Goal: Browse casually: Explore the website without a specific task or goal

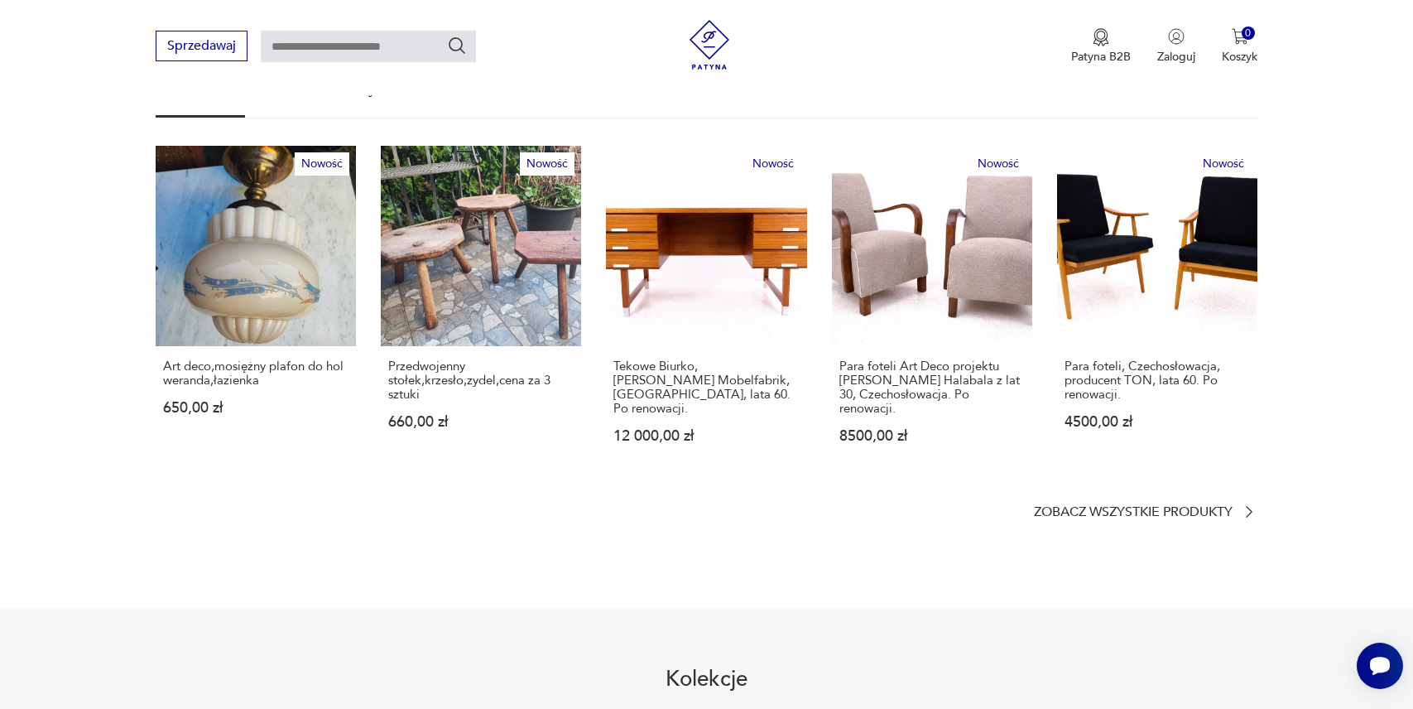
scroll to position [974, 0]
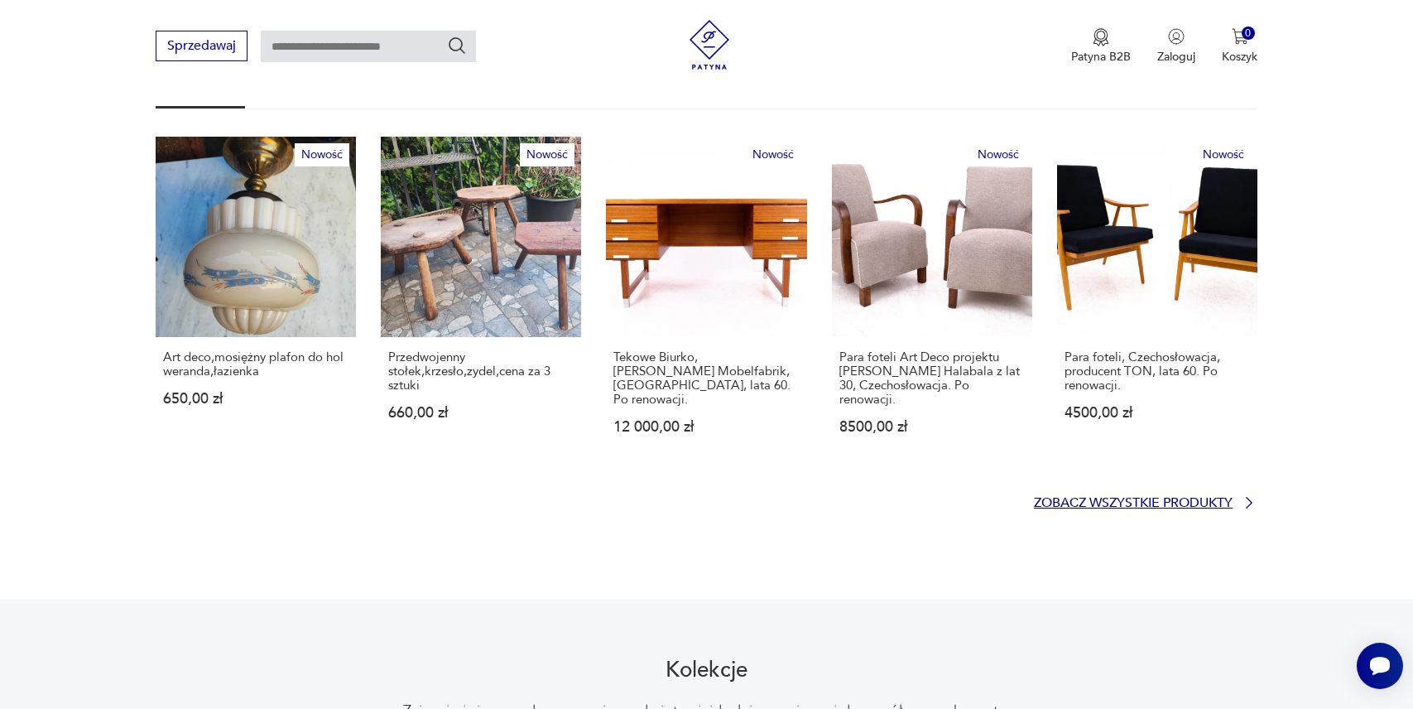
click at [1051, 498] on p "Zobacz wszystkie produkty" at bounding box center [1133, 503] width 199 height 11
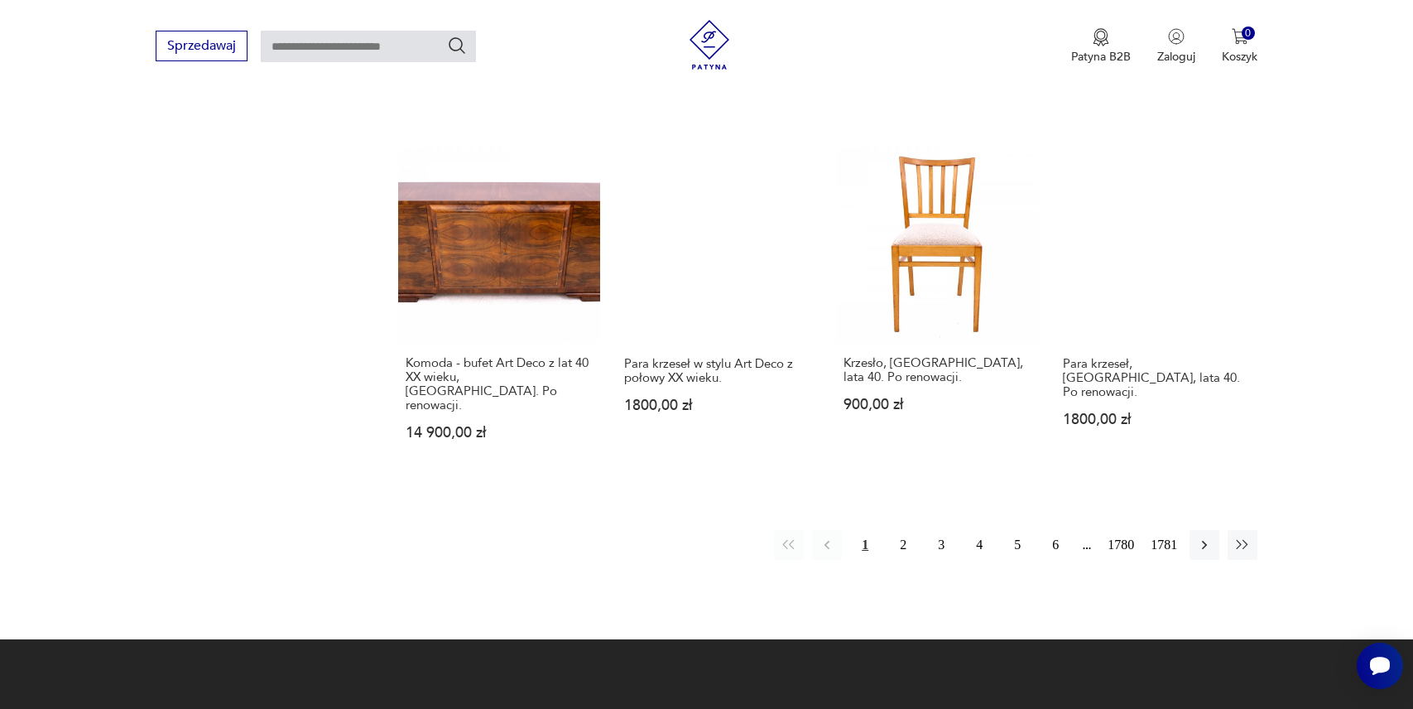
scroll to position [1490, 0]
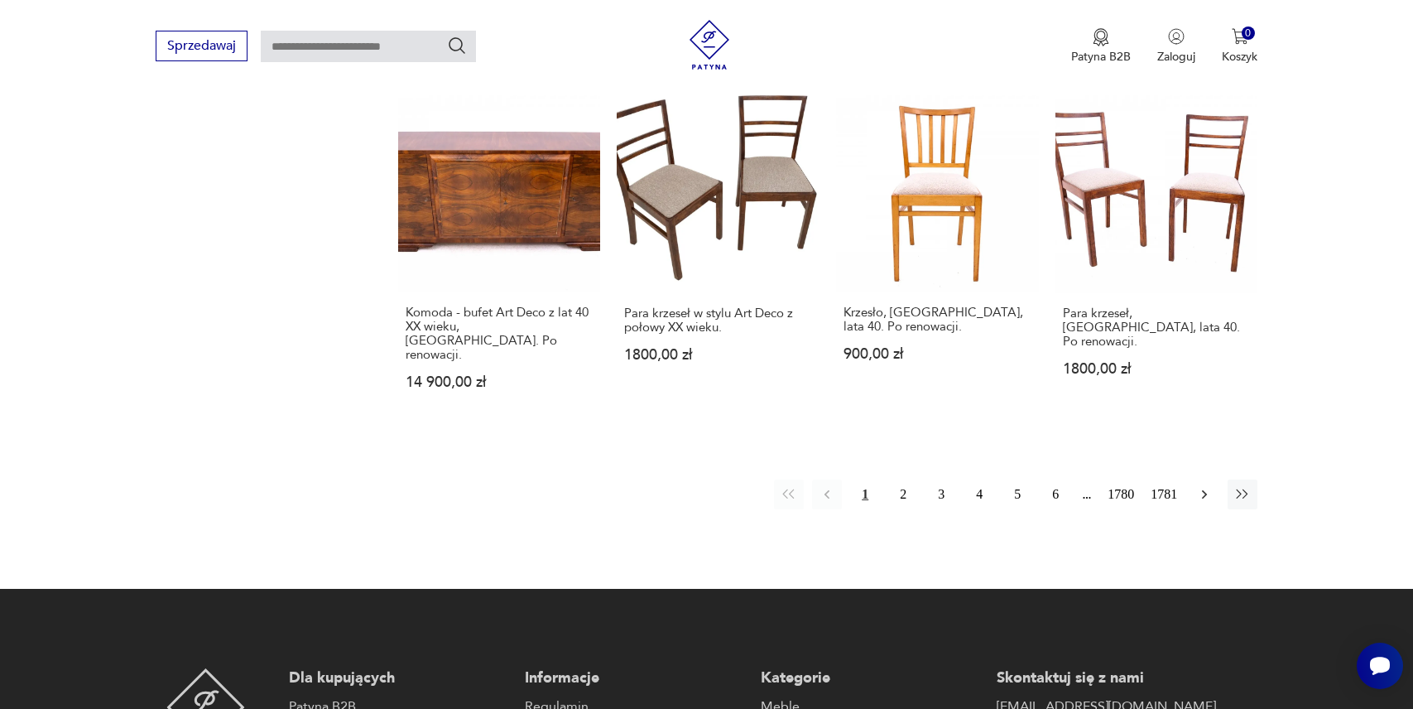
click at [1198, 486] on icon "button" at bounding box center [1204, 494] width 17 height 17
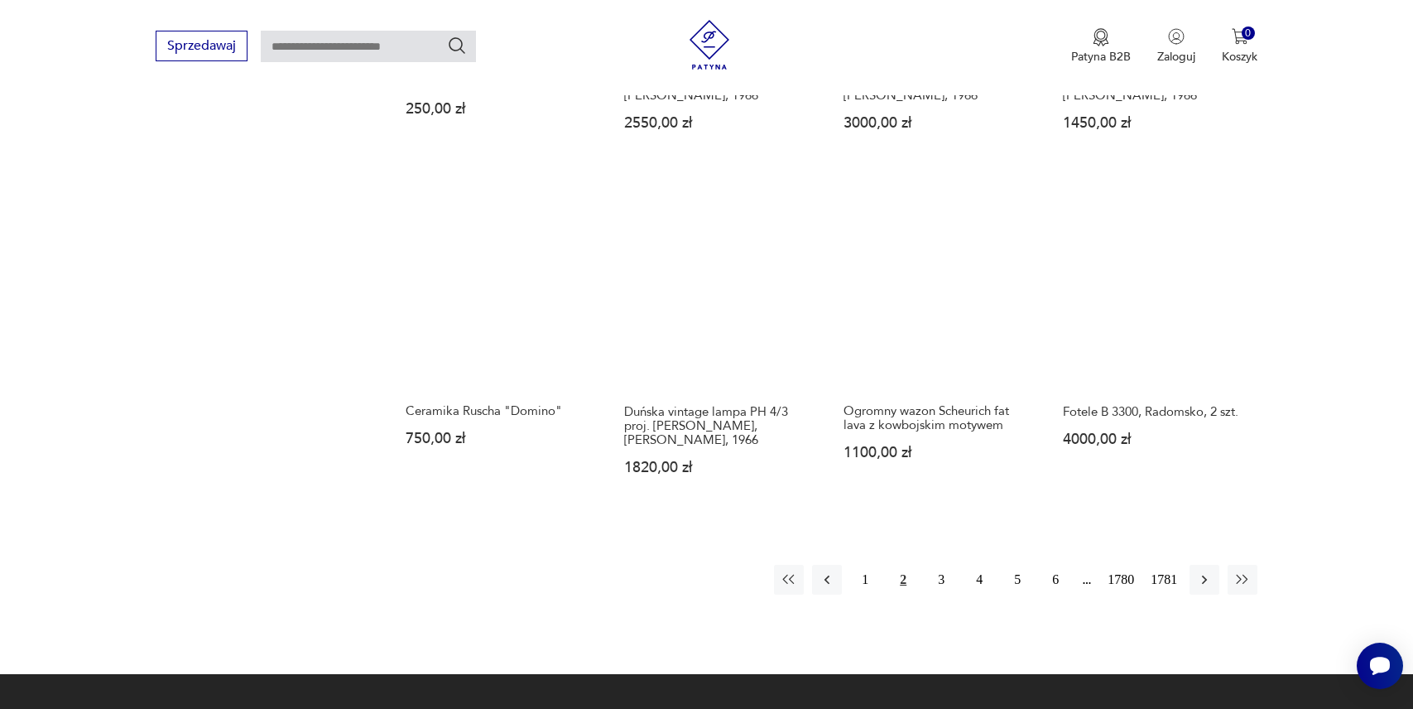
scroll to position [1531, 0]
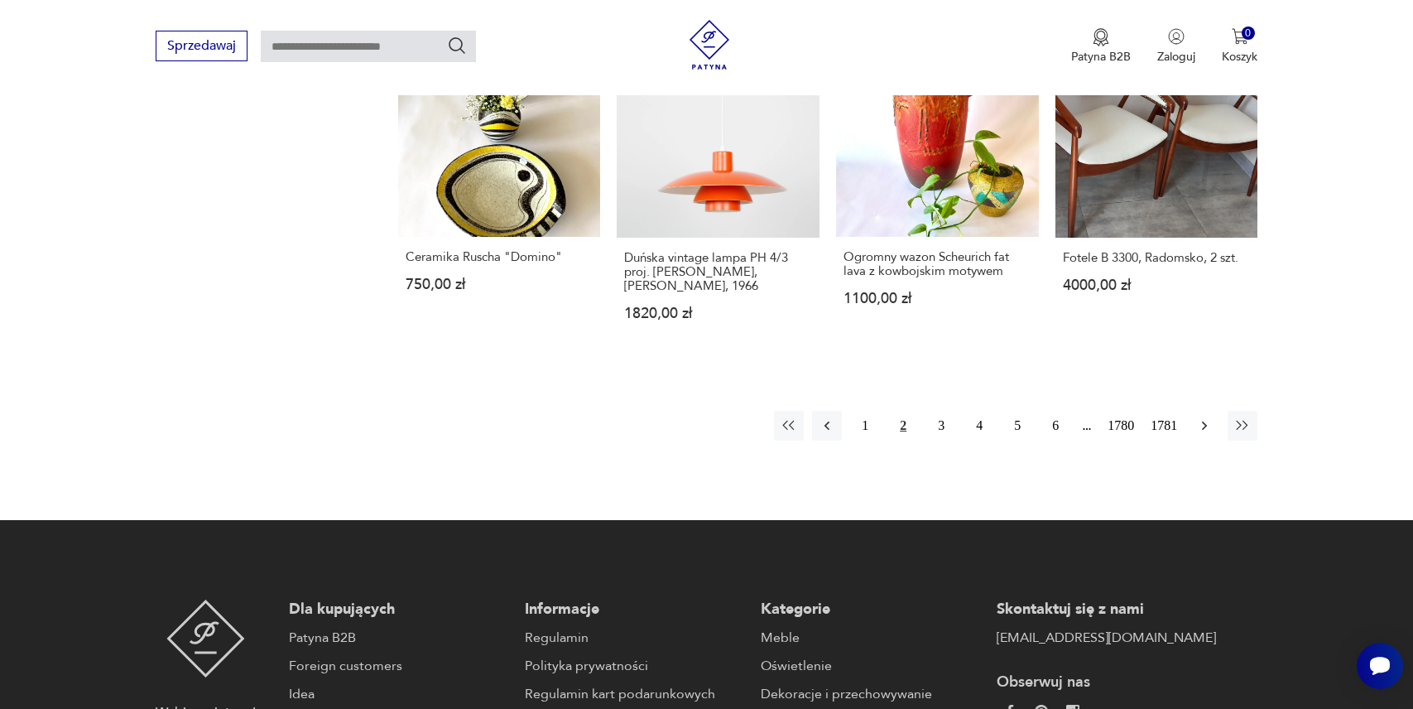
click at [1212, 419] on button "button" at bounding box center [1205, 426] width 30 height 30
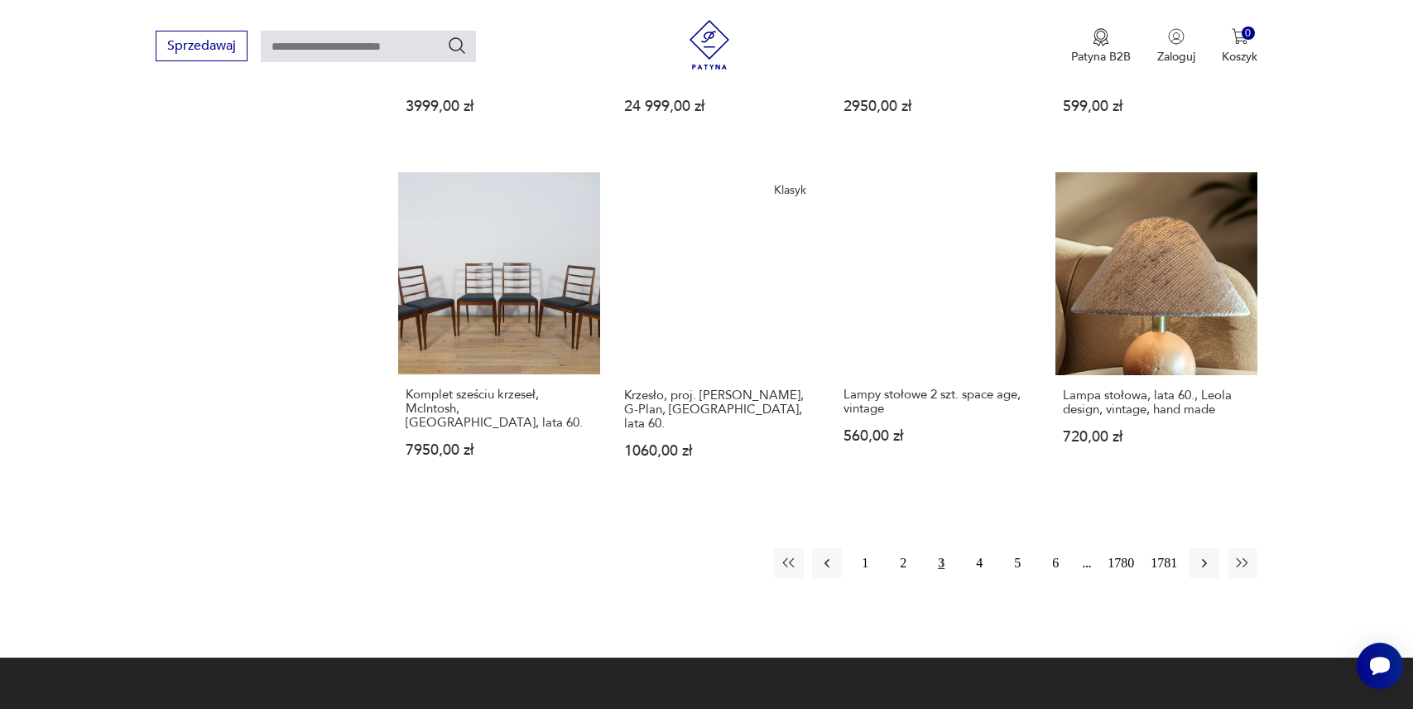
scroll to position [1384, 0]
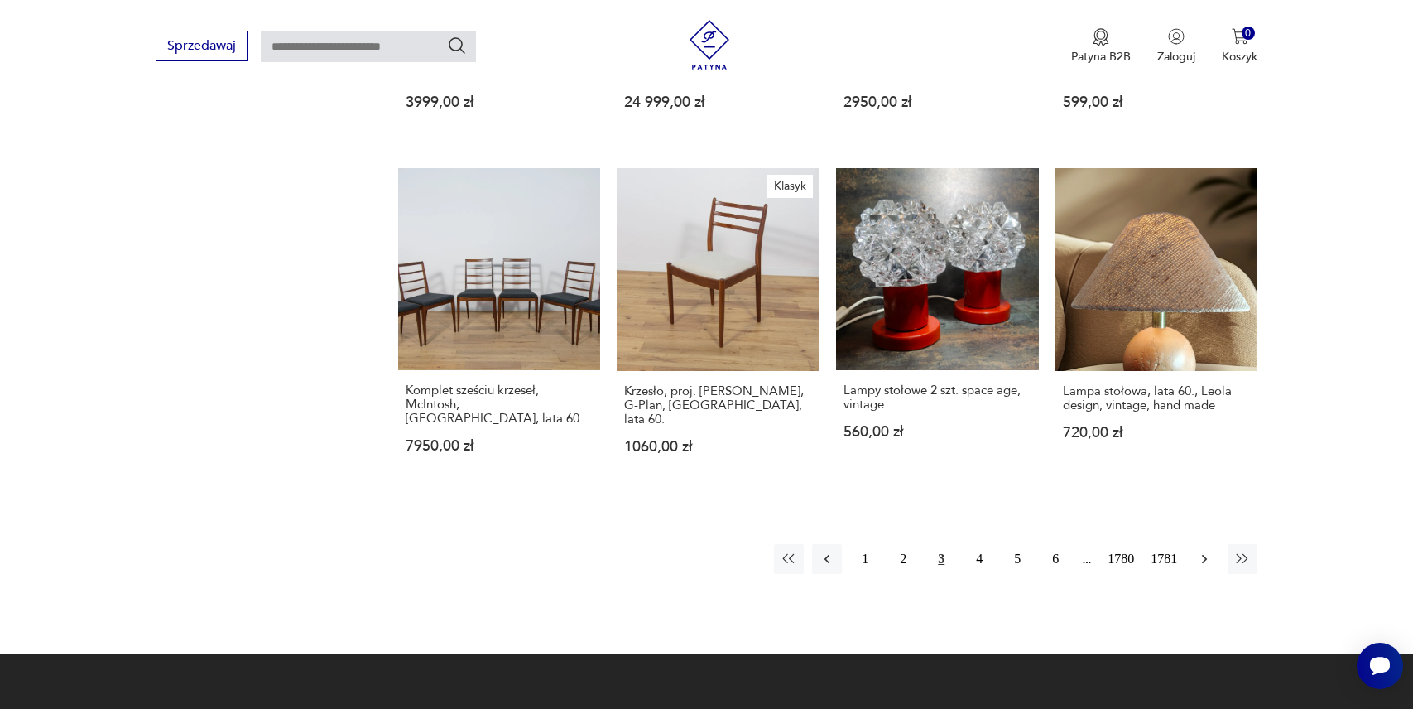
click at [1214, 544] on button "button" at bounding box center [1205, 559] width 30 height 30
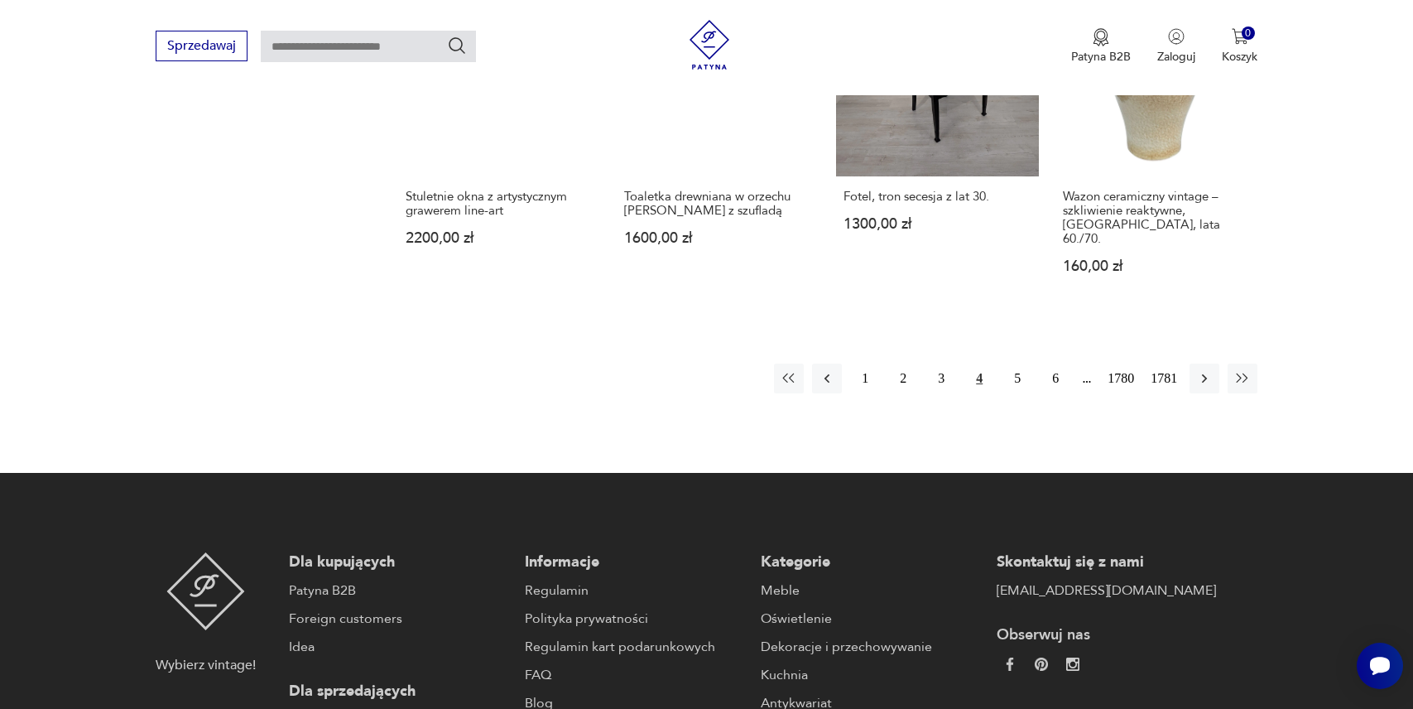
scroll to position [1692, 0]
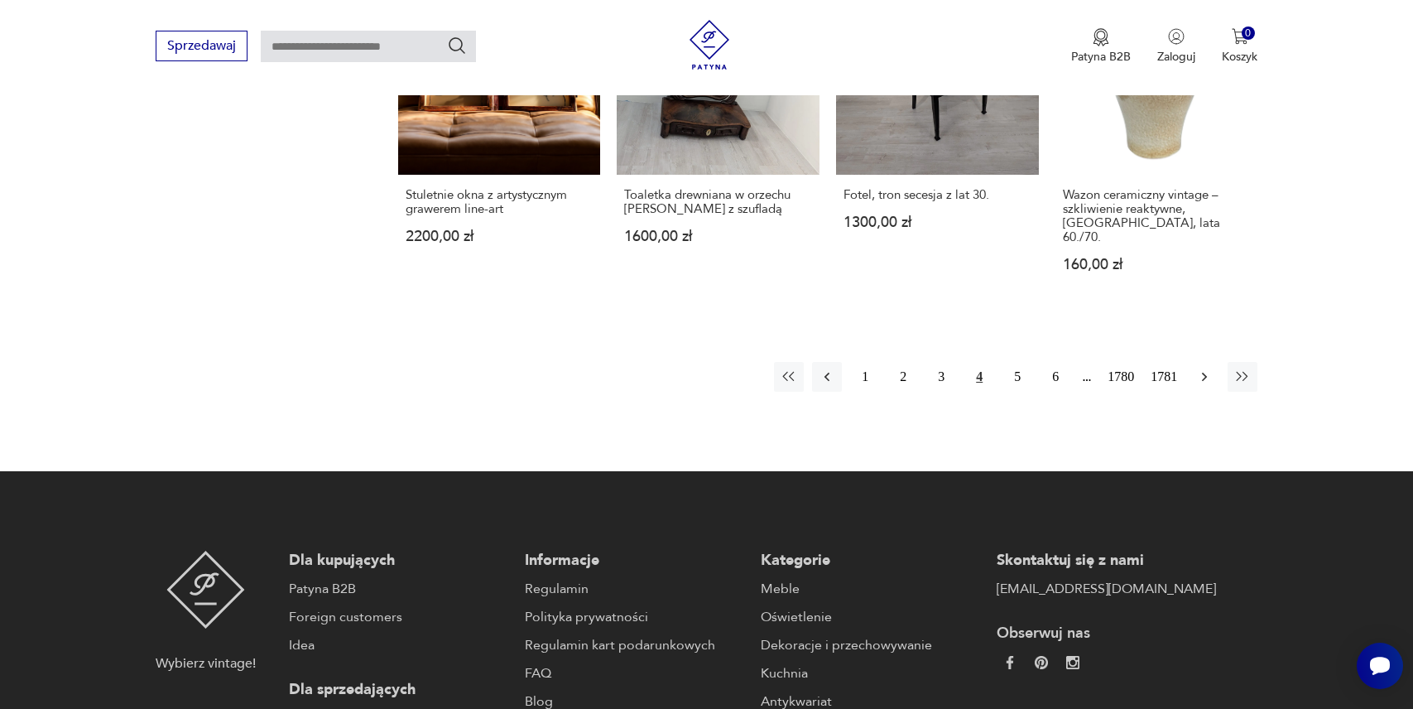
click at [1198, 368] on icon "button" at bounding box center [1204, 376] width 17 height 17
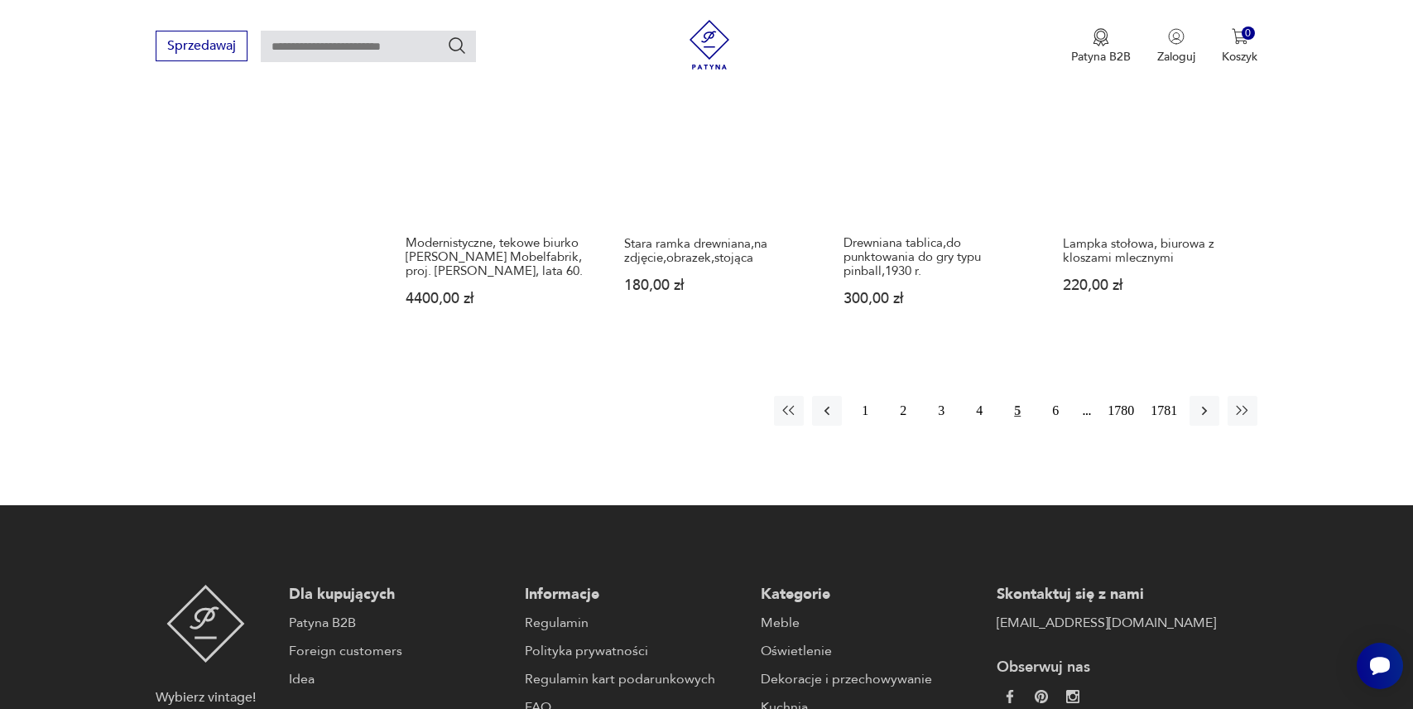
scroll to position [1536, 0]
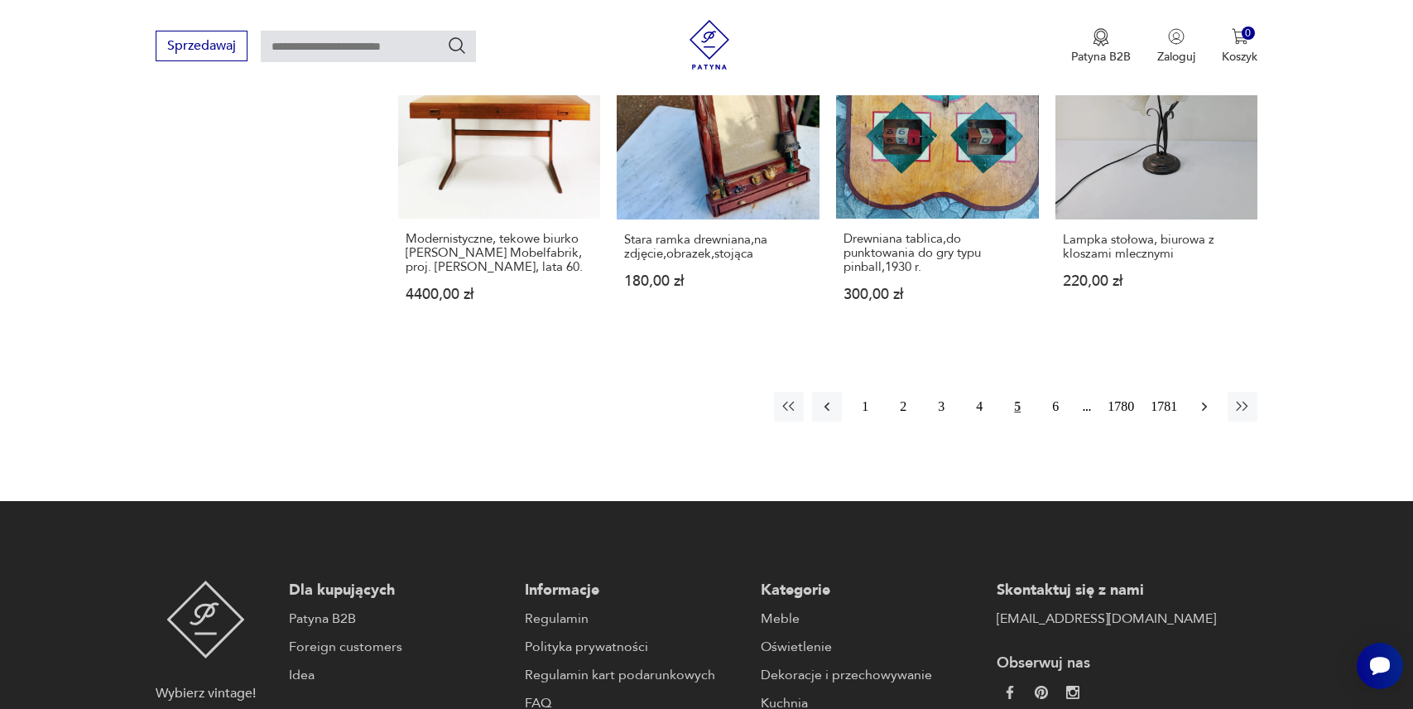
click at [1209, 421] on button "button" at bounding box center [1205, 407] width 30 height 30
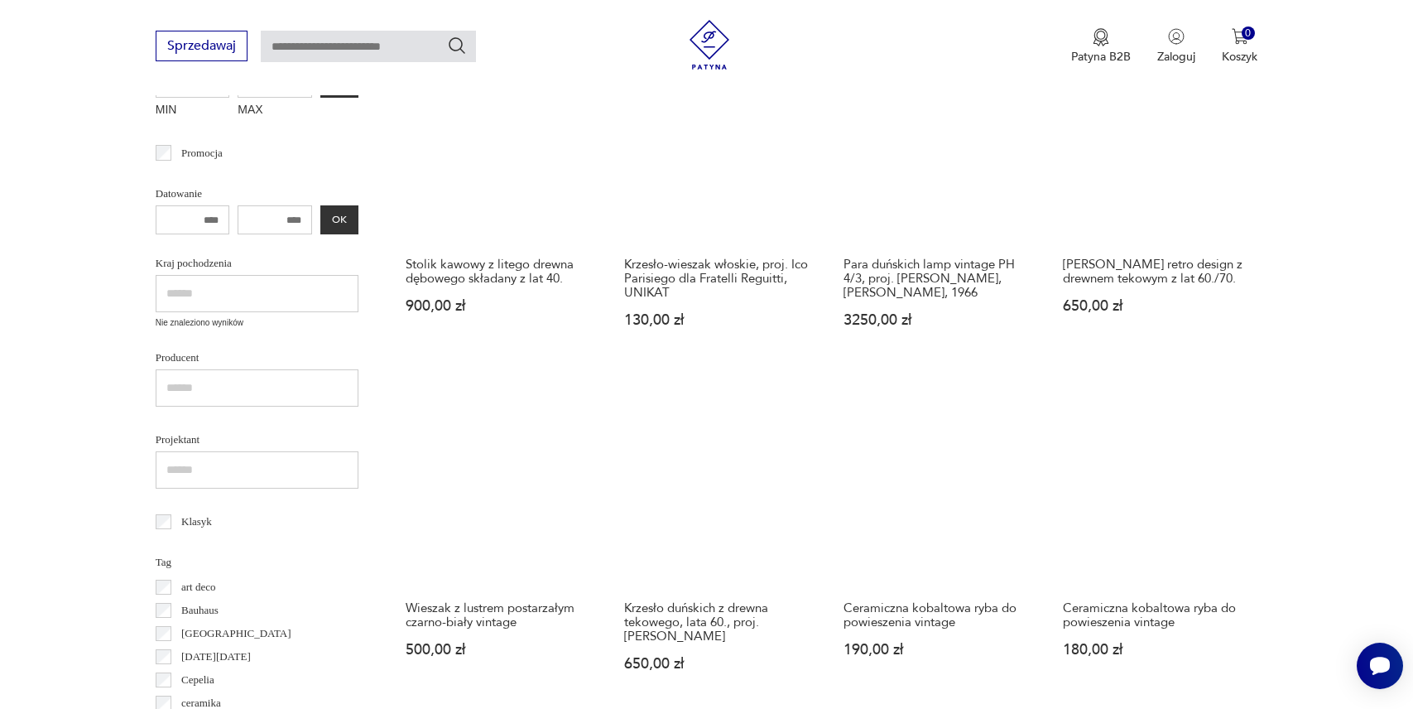
scroll to position [214, 0]
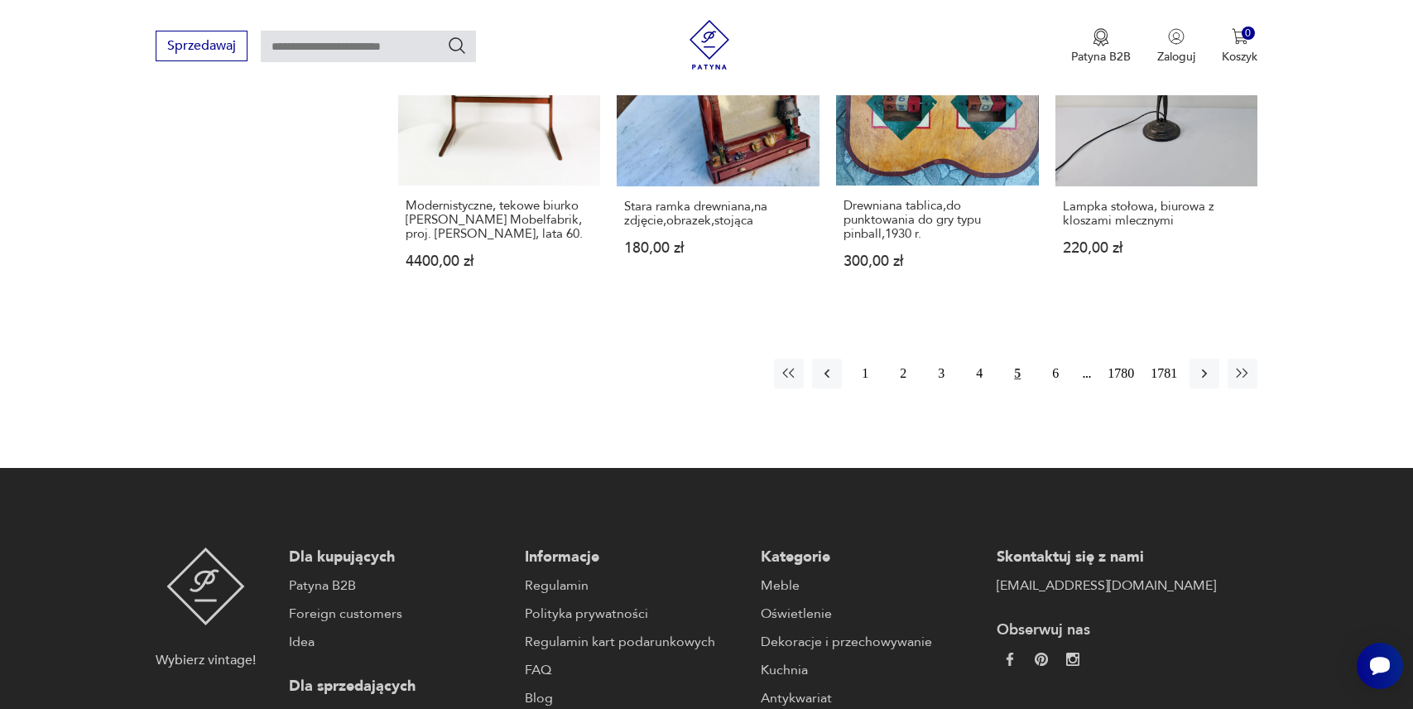
scroll to position [1594, 0]
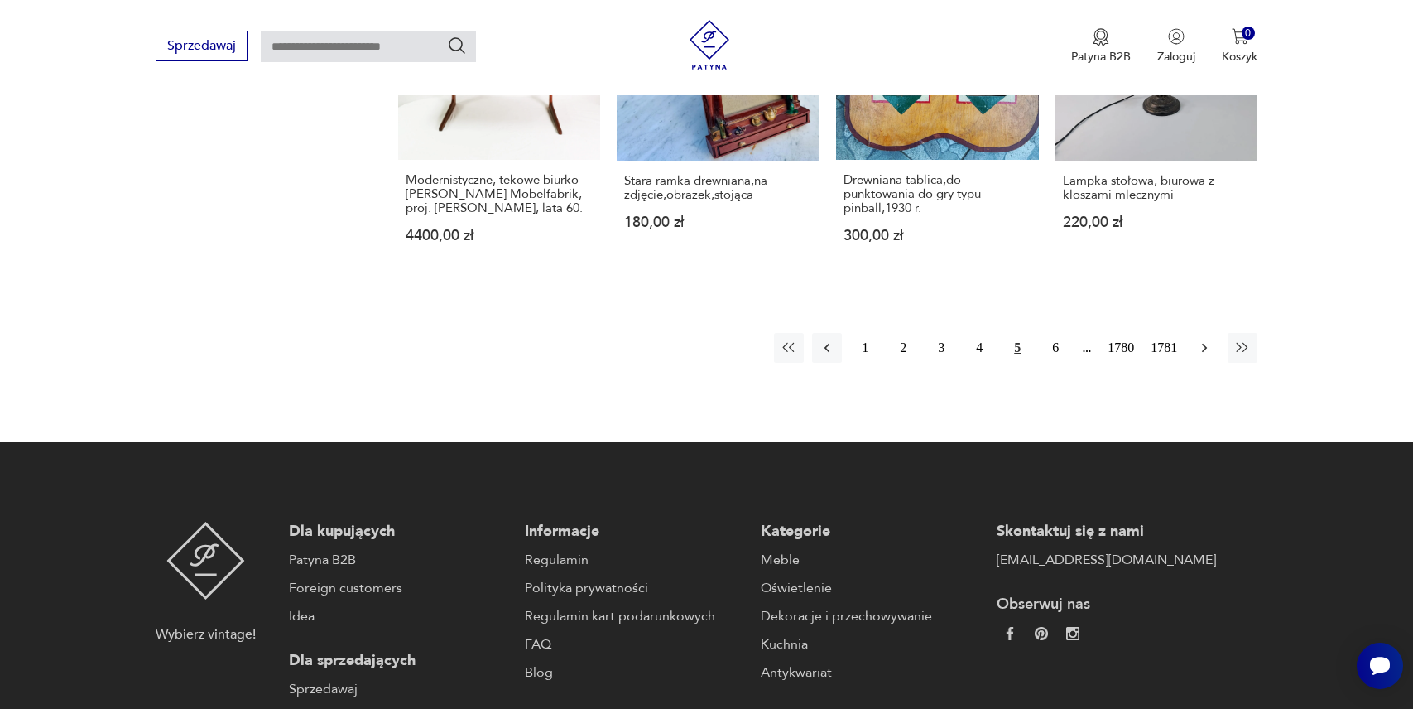
click at [1212, 356] on icon "button" at bounding box center [1204, 347] width 17 height 17
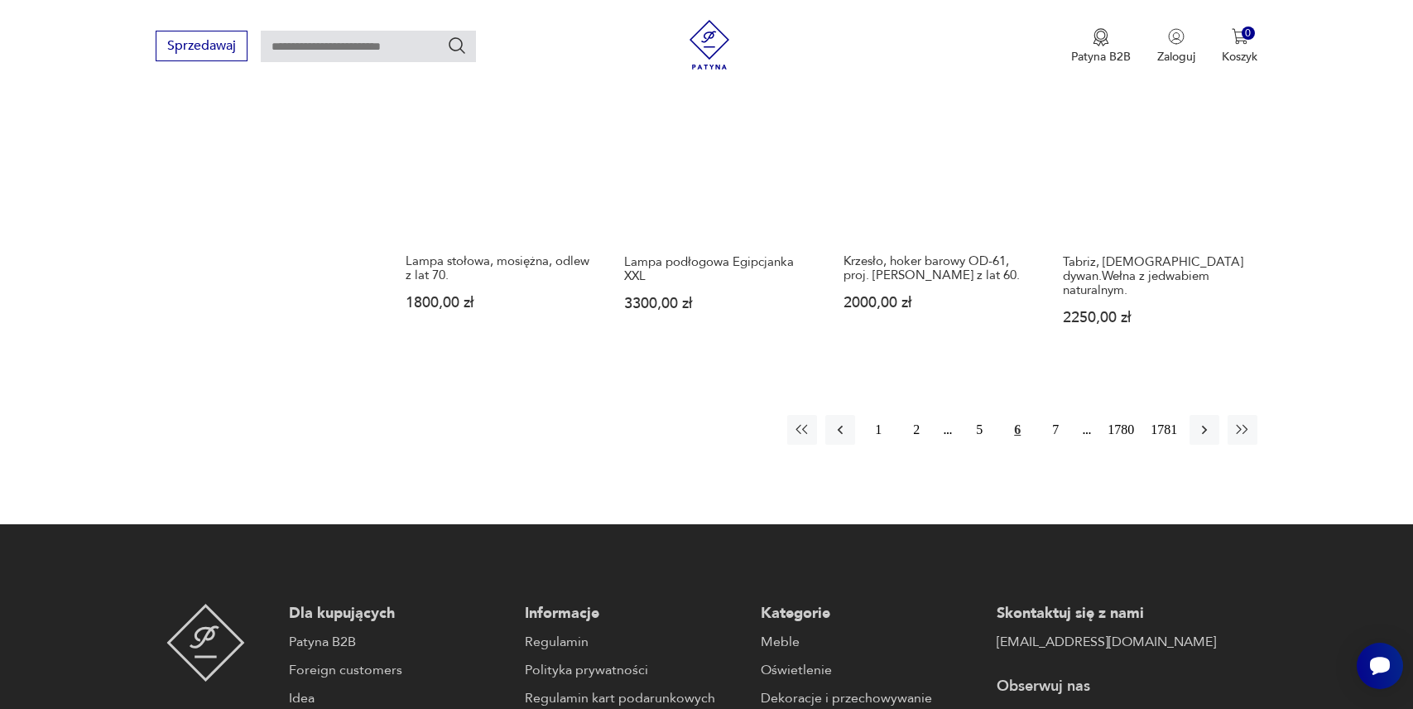
scroll to position [1501, 0]
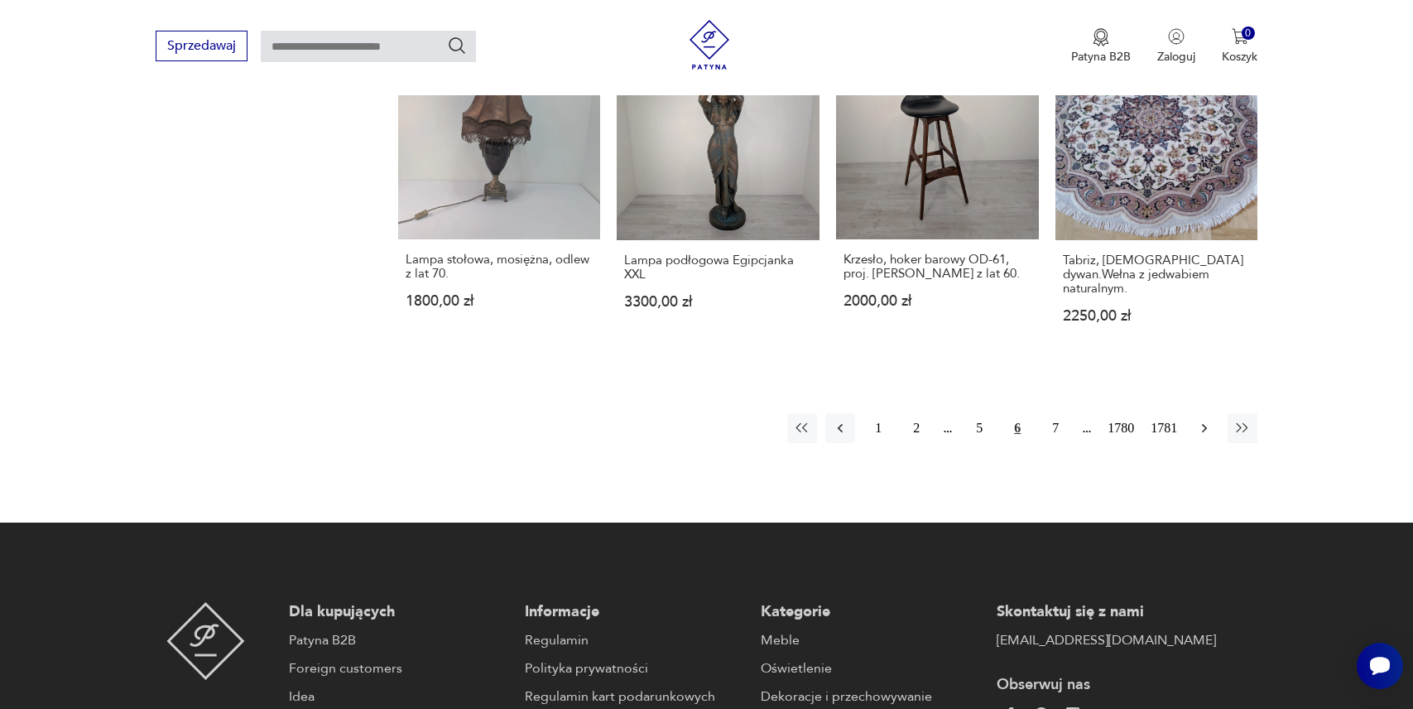
click at [1208, 420] on icon "button" at bounding box center [1204, 428] width 17 height 17
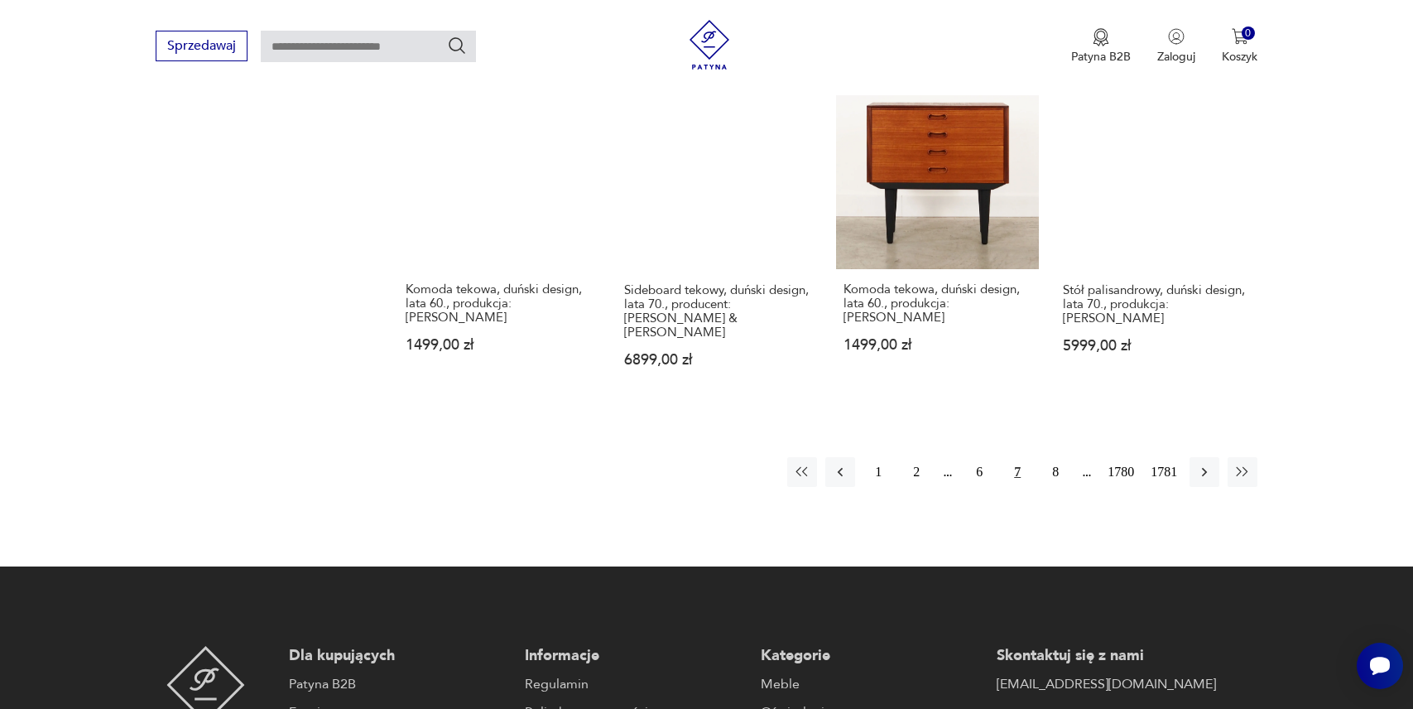
scroll to position [1623, 0]
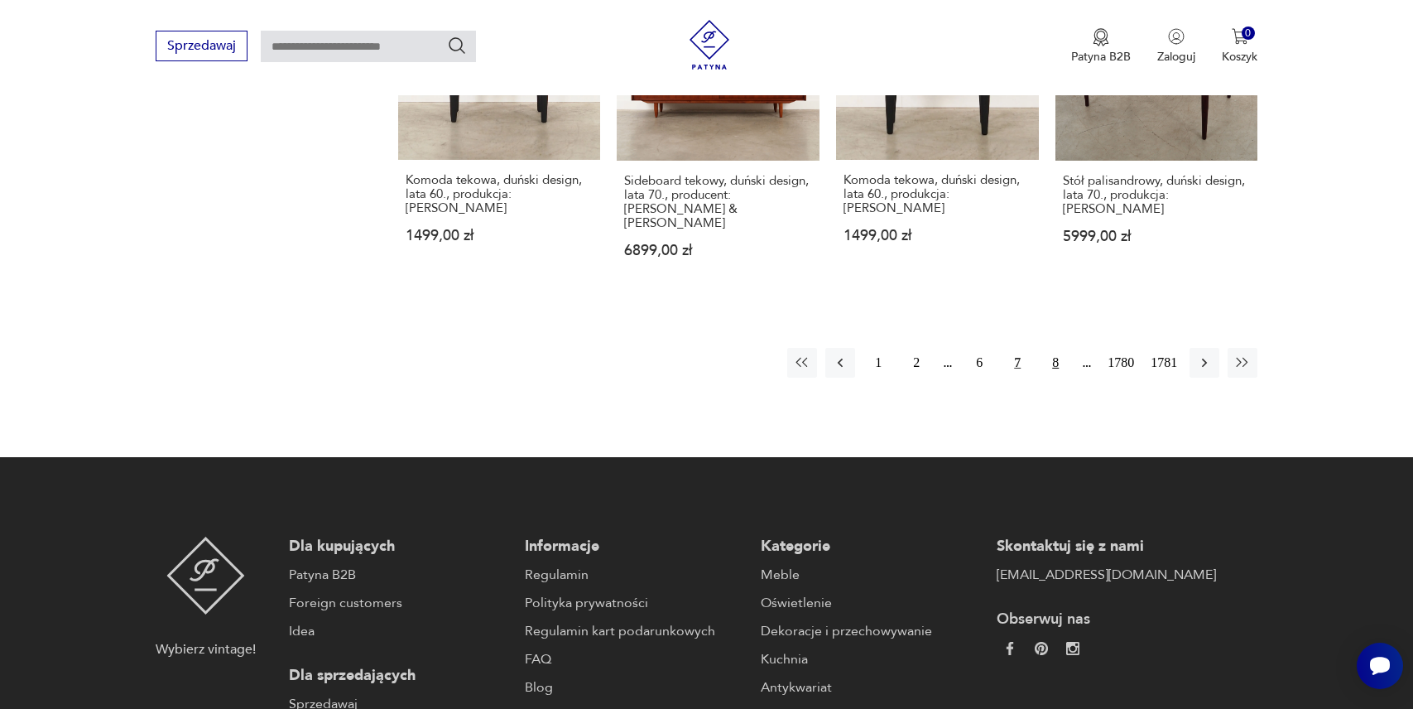
click at [1053, 348] on button "8" at bounding box center [1056, 363] width 30 height 30
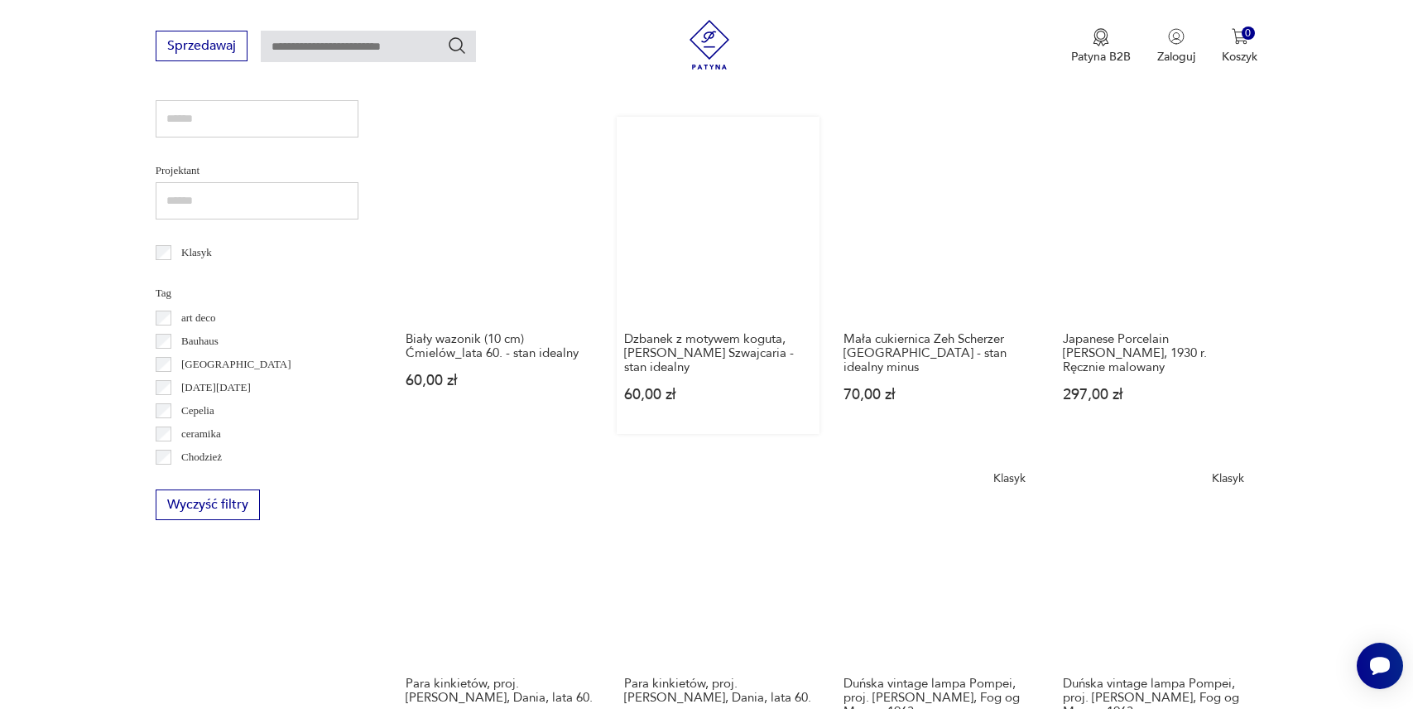
scroll to position [746, 0]
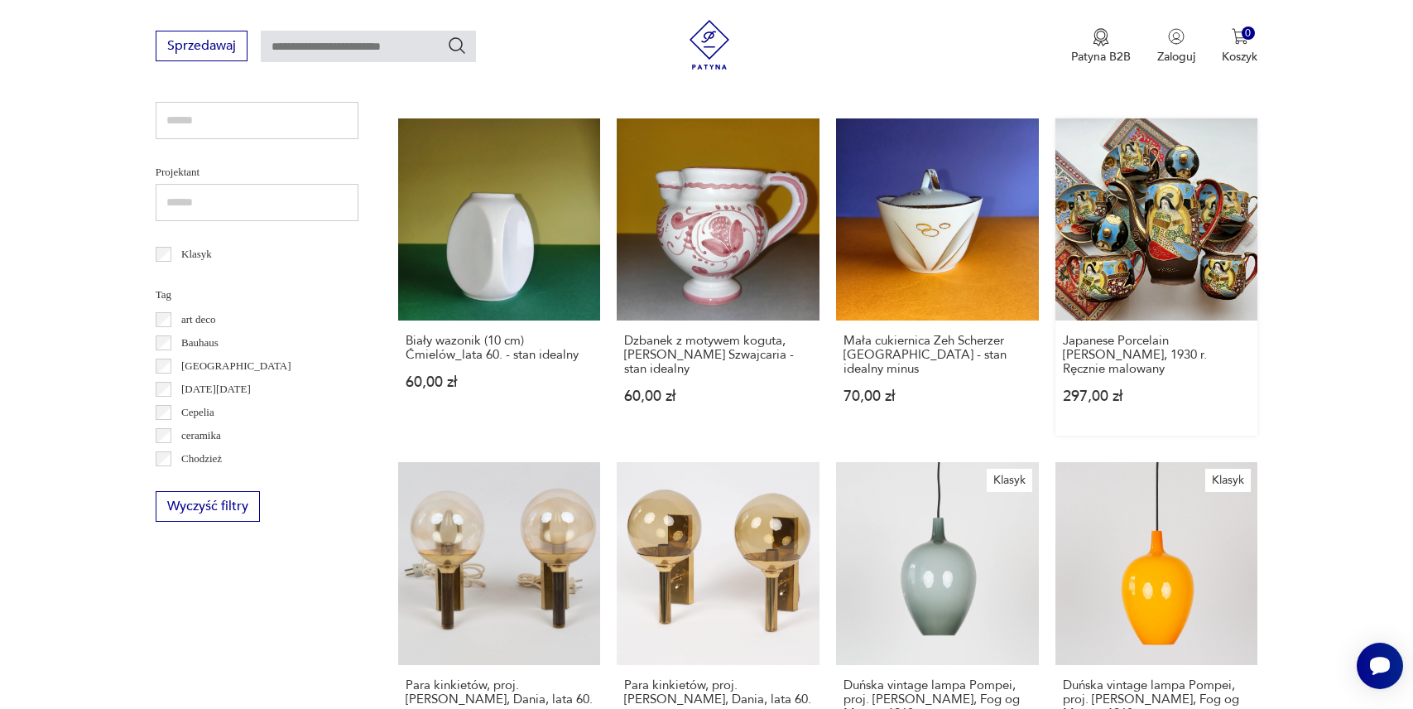
click at [1115, 186] on link "Japanese Porcelain [PERSON_NAME], 1930 r. Ręcznie malowany 297,00 zł" at bounding box center [1156, 277] width 203 height 318
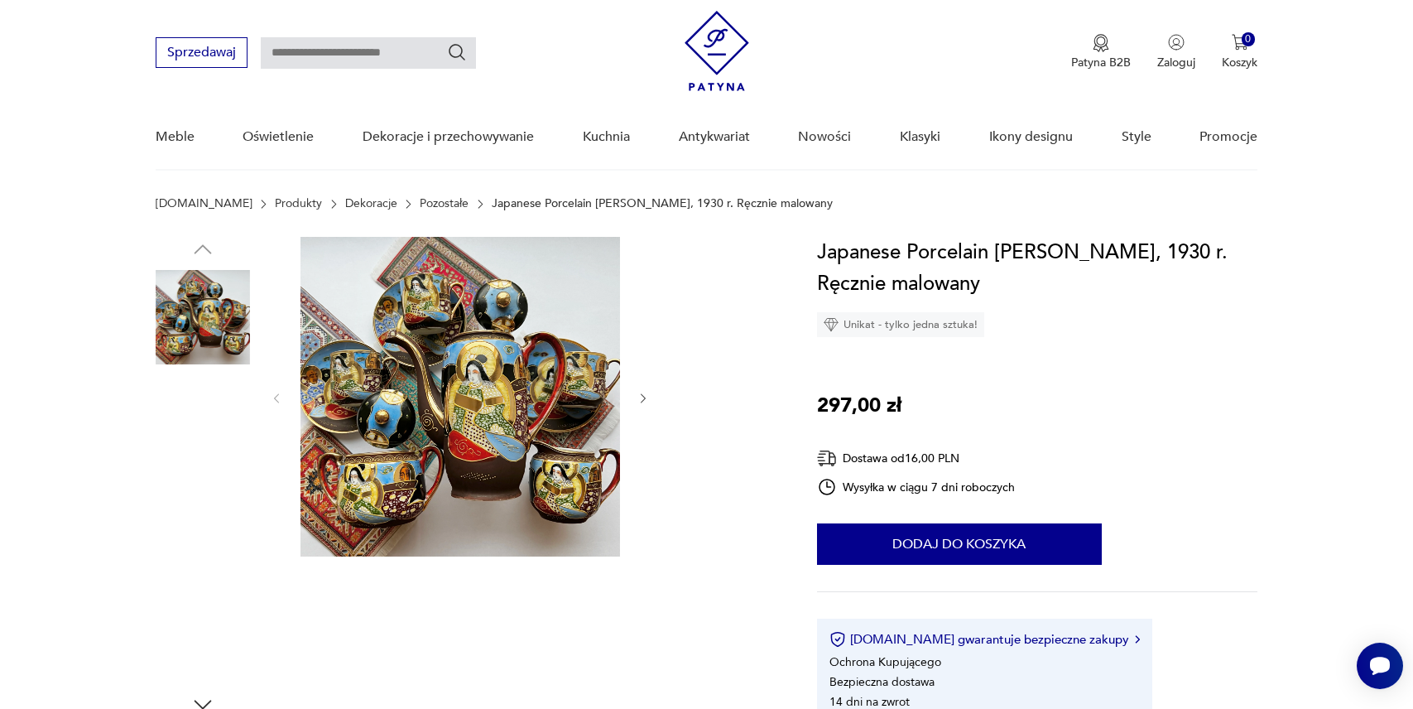
scroll to position [50, 0]
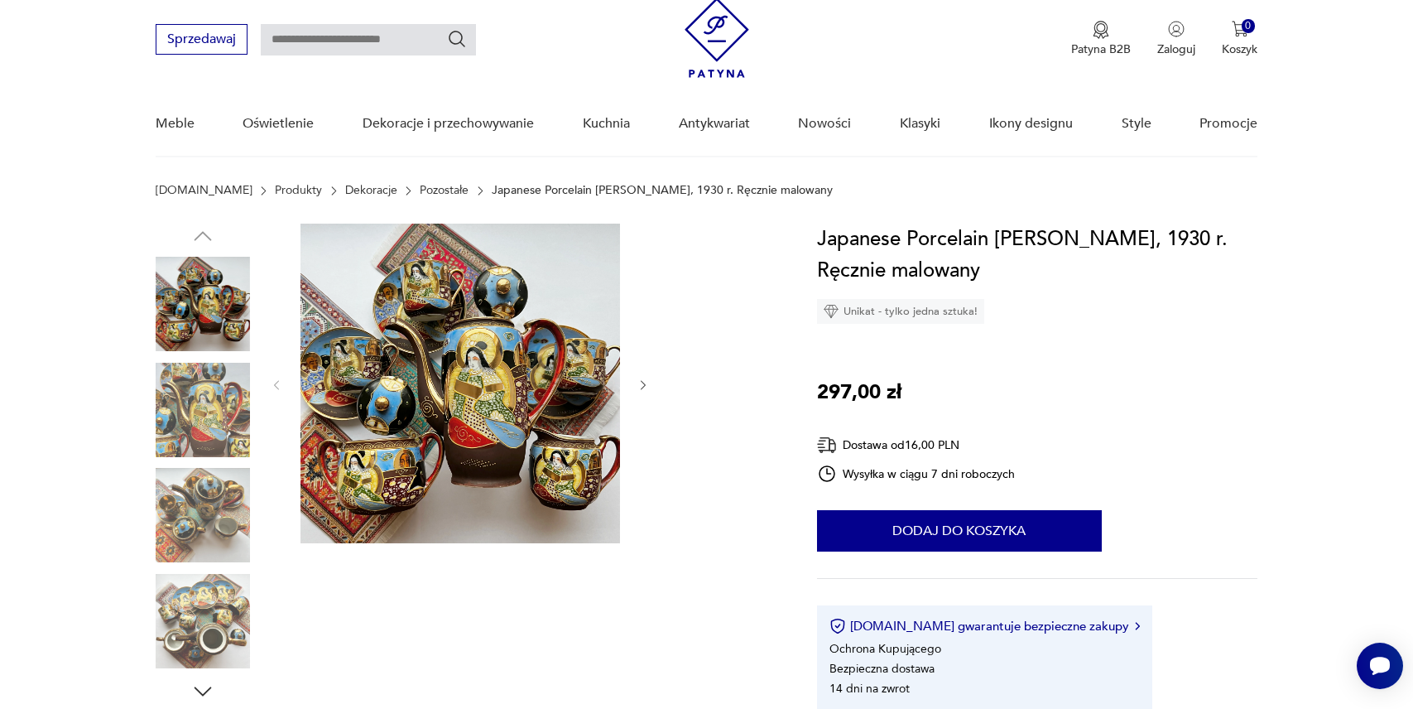
click at [179, 419] on img at bounding box center [203, 410] width 94 height 94
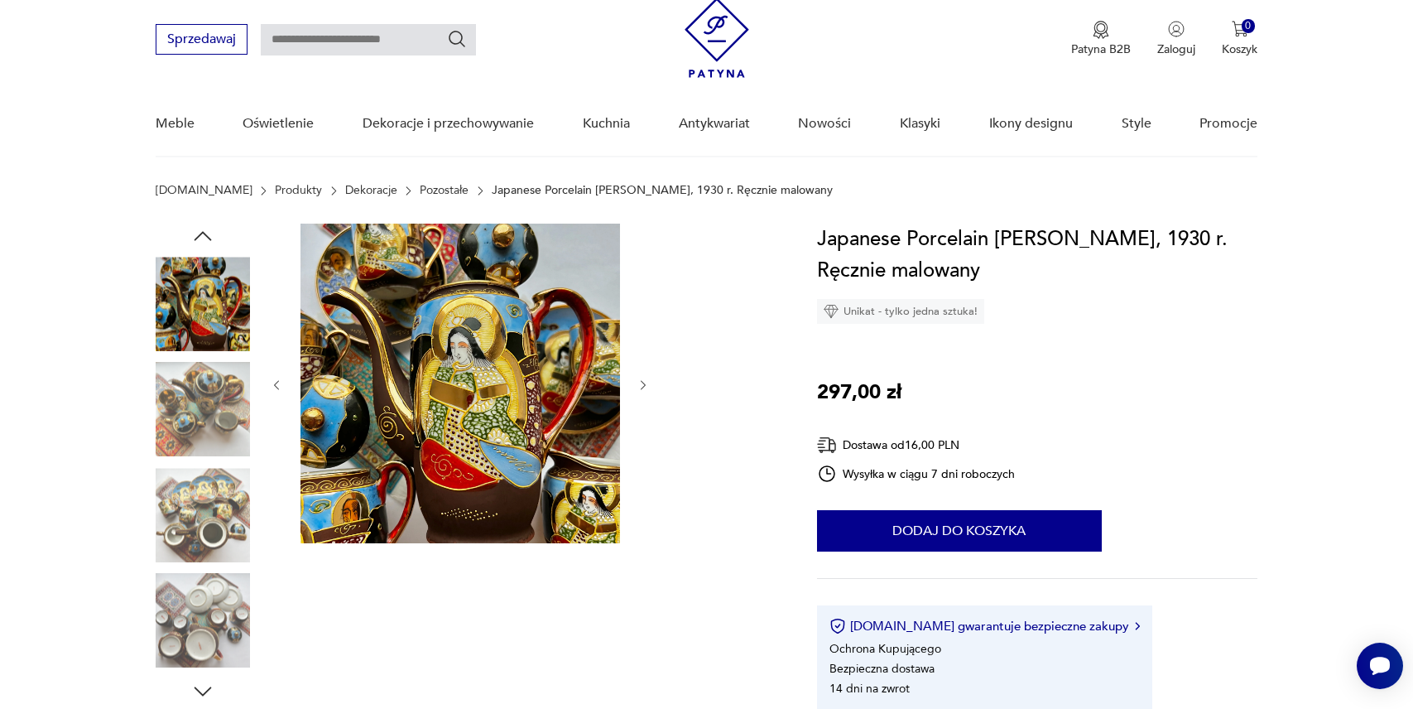
click at [182, 420] on img at bounding box center [203, 410] width 94 height 94
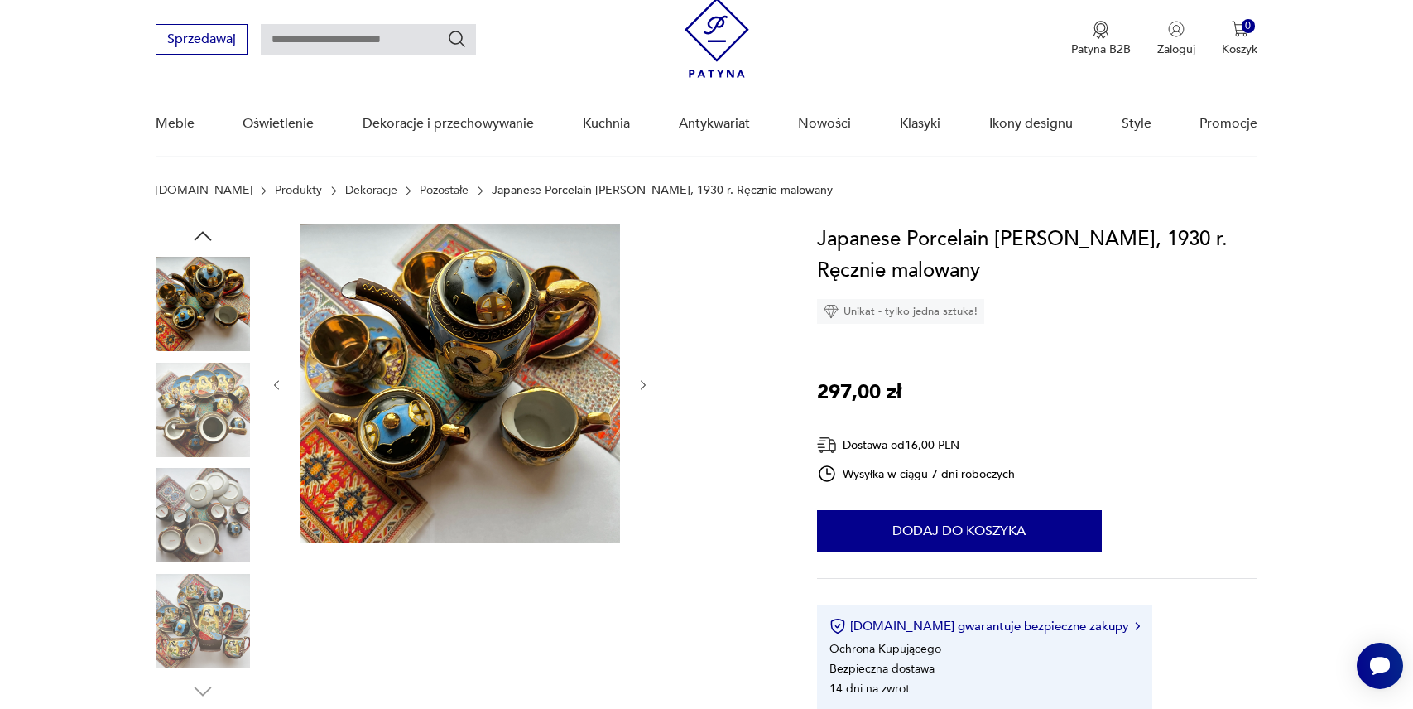
click at [182, 420] on img at bounding box center [203, 410] width 94 height 94
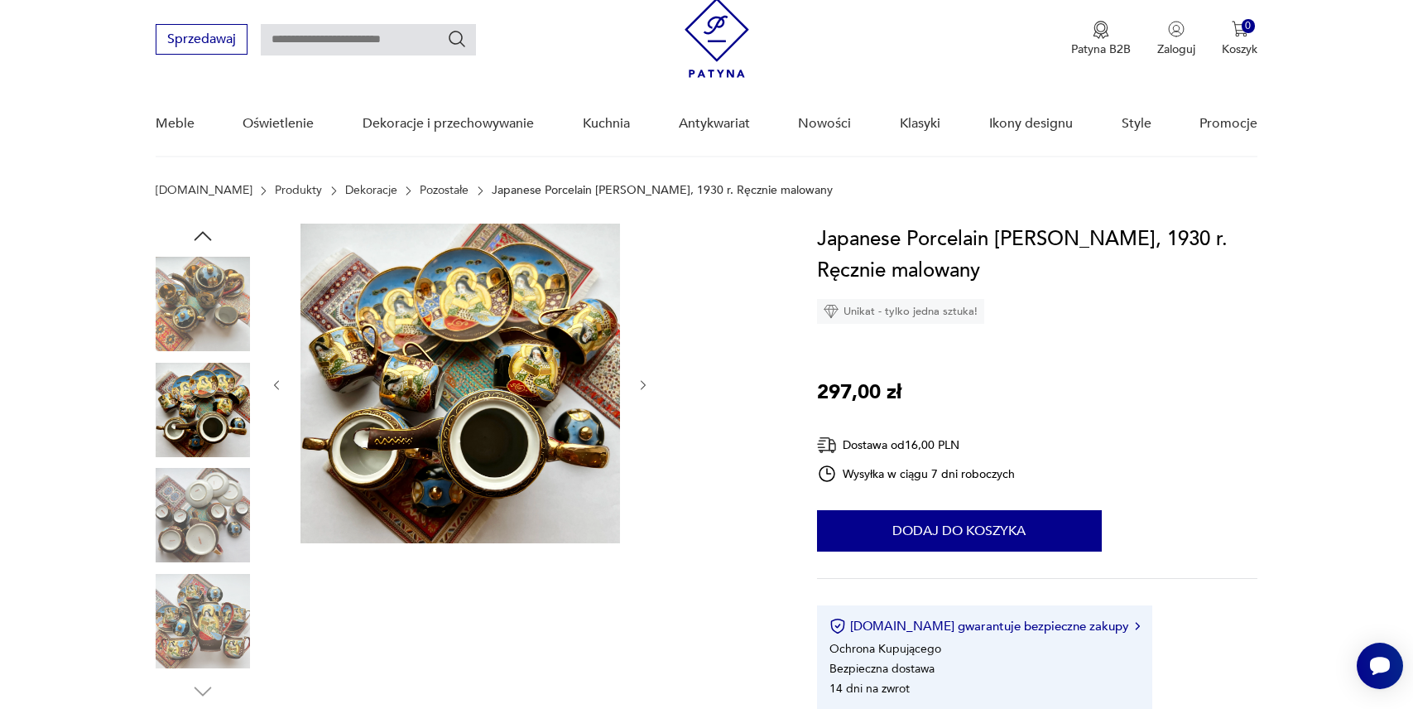
click at [193, 480] on img at bounding box center [203, 515] width 94 height 94
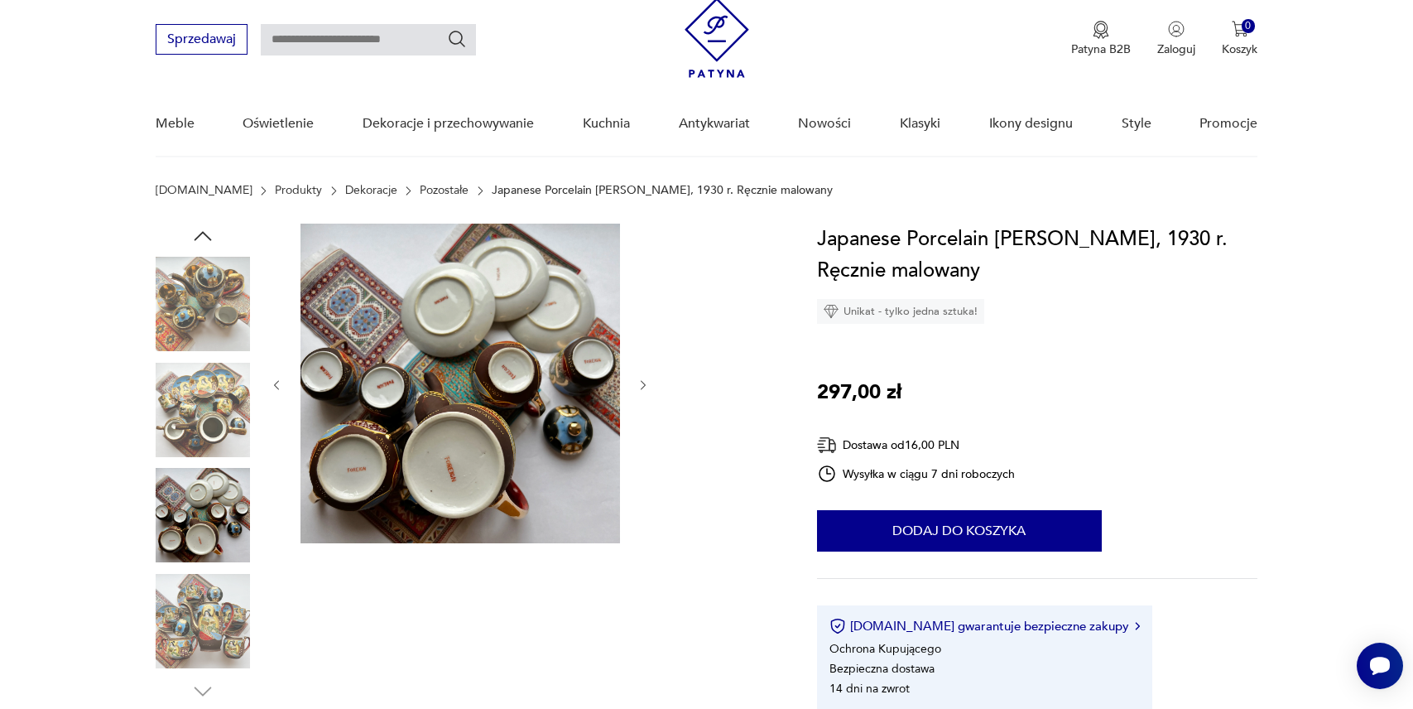
click at [195, 599] on img at bounding box center [203, 621] width 94 height 94
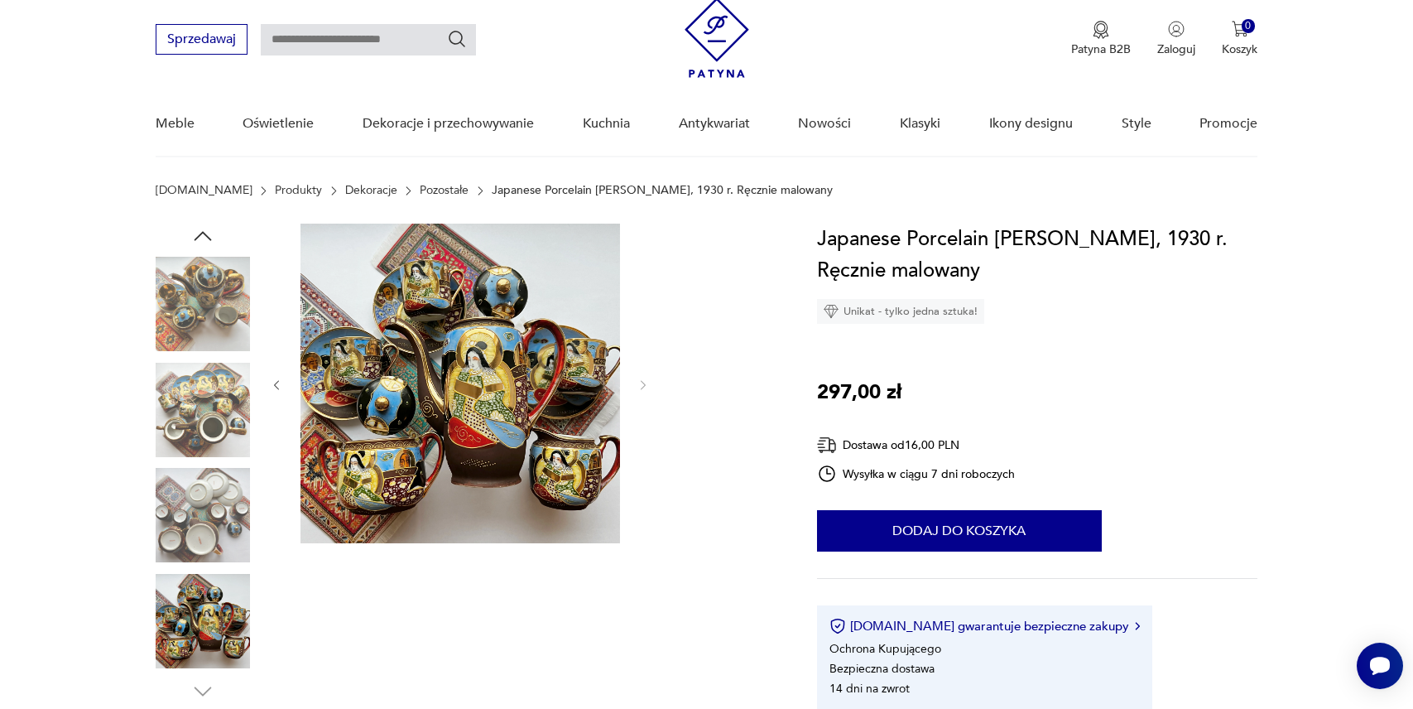
click at [714, 30] on img at bounding box center [717, 38] width 65 height 80
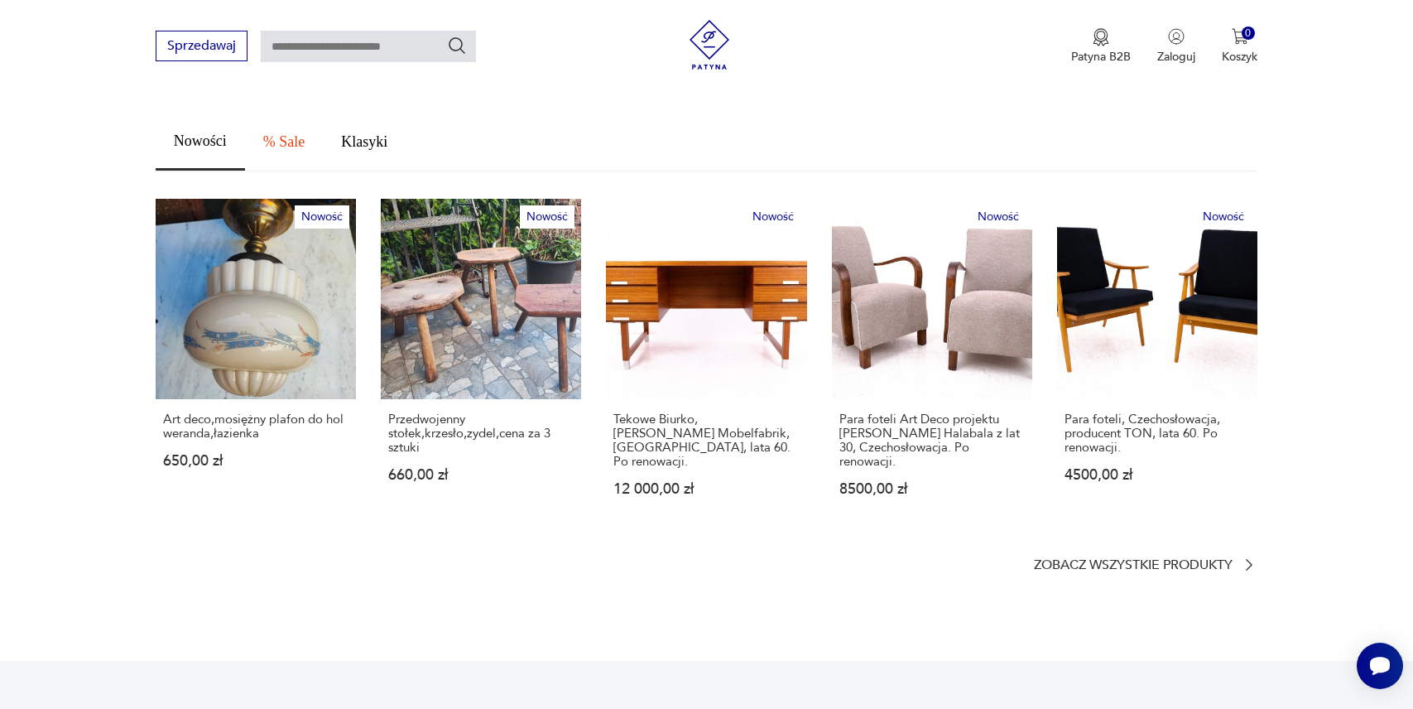
scroll to position [913, 0]
click at [1068, 559] on p "Zobacz wszystkie produkty" at bounding box center [1133, 564] width 199 height 11
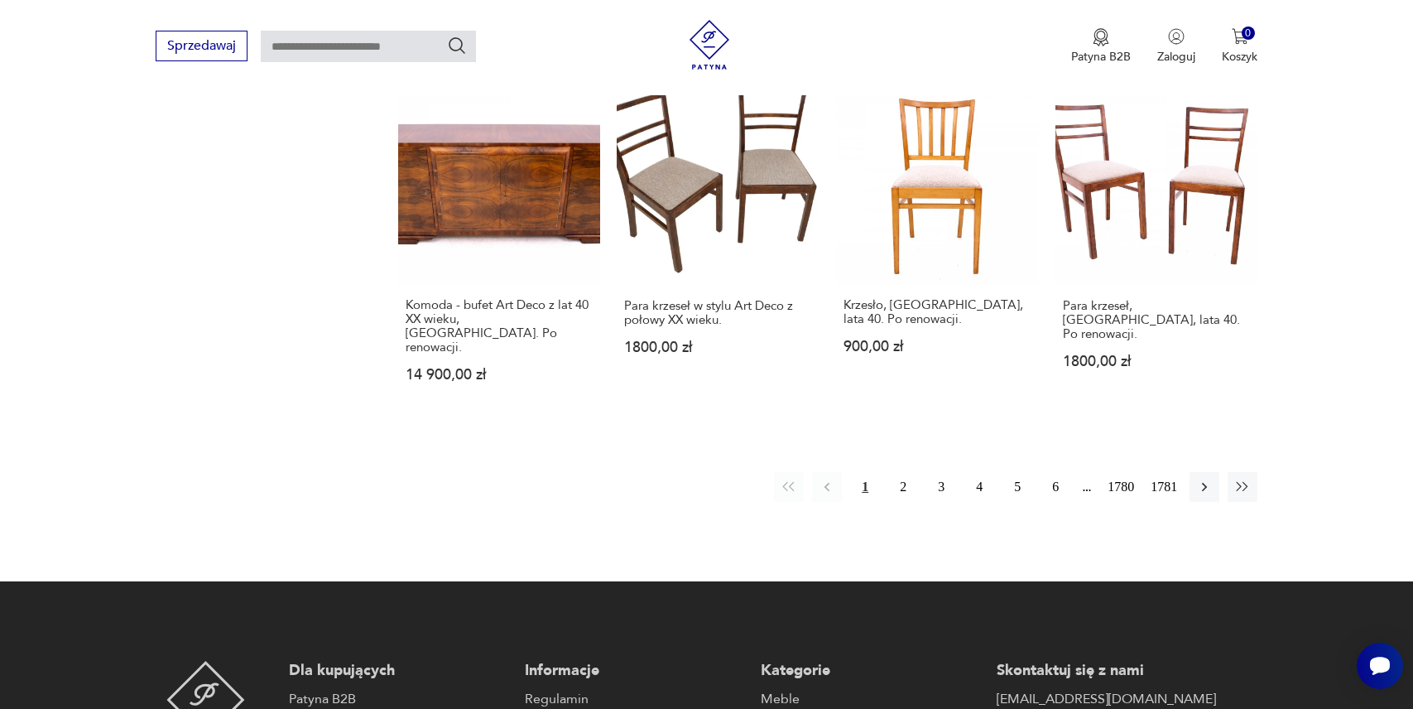
scroll to position [1539, 0]
